Goal: Check status: Check status

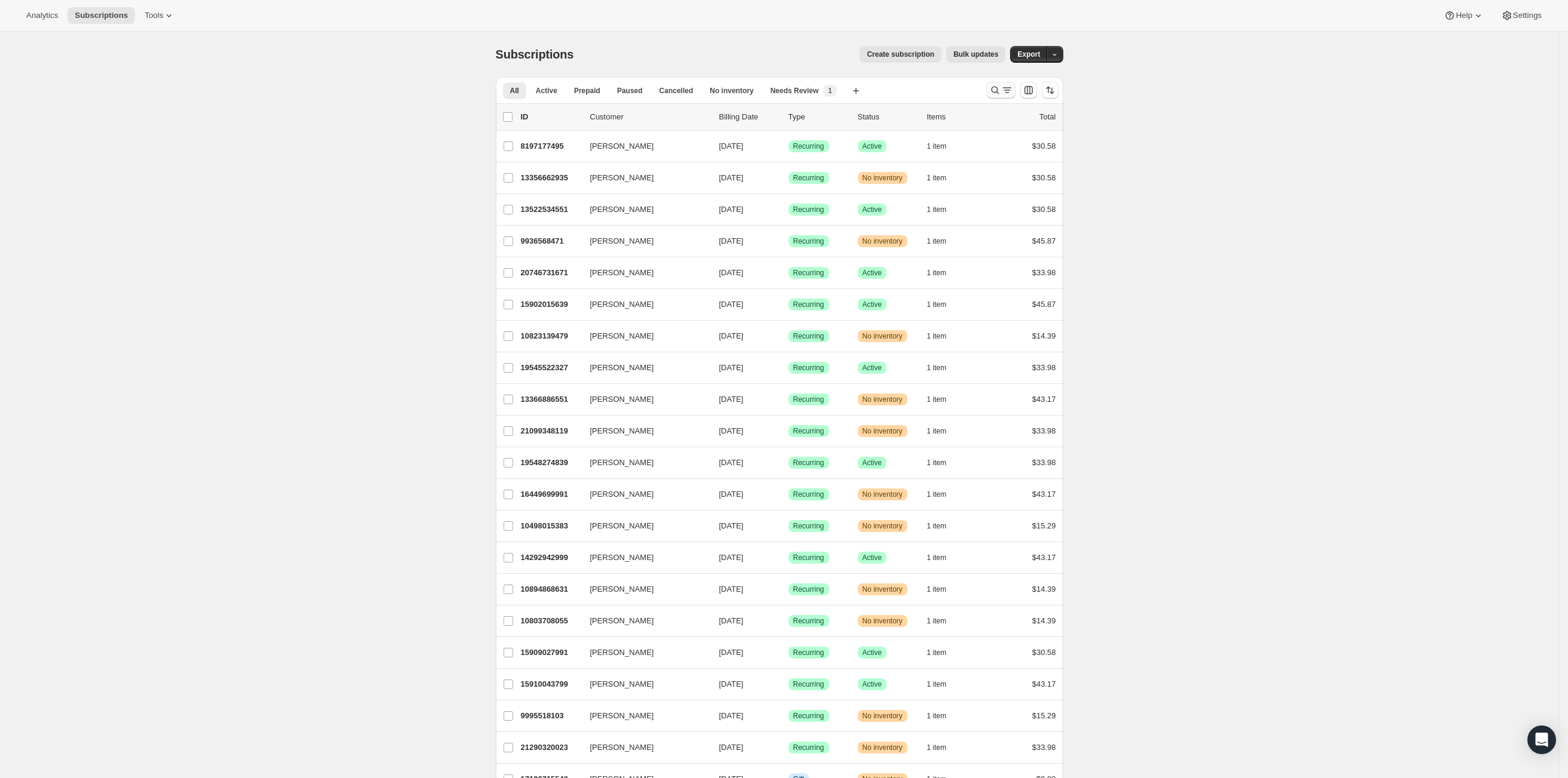
click at [1002, 86] on icon "Search and filter results" at bounding box center [995, 90] width 12 height 12
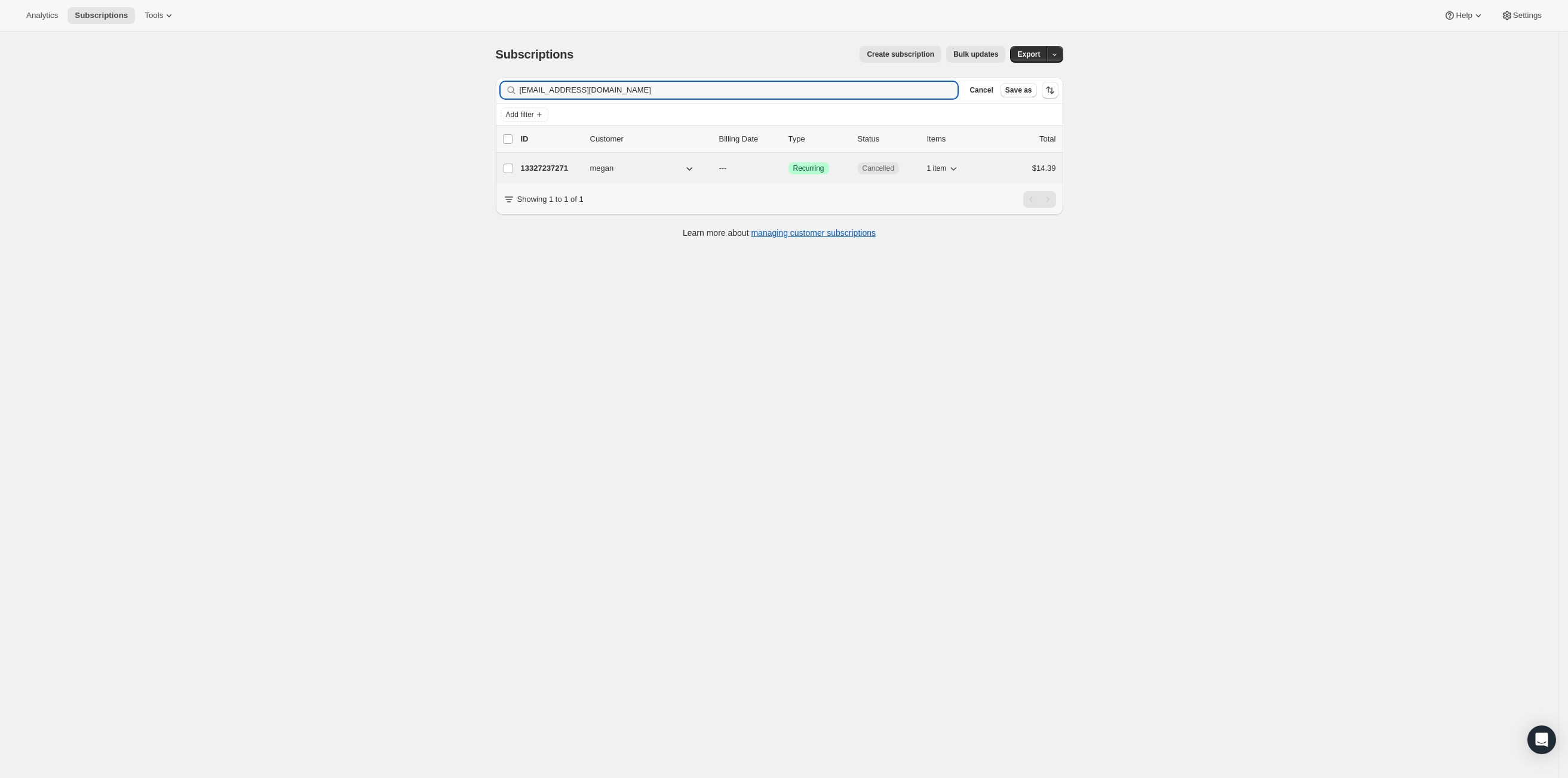
type input "[EMAIL_ADDRESS][DOMAIN_NAME]"
click at [552, 166] on p "13327237271" at bounding box center [551, 168] width 60 height 12
